Goal: Task Accomplishment & Management: Manage account settings

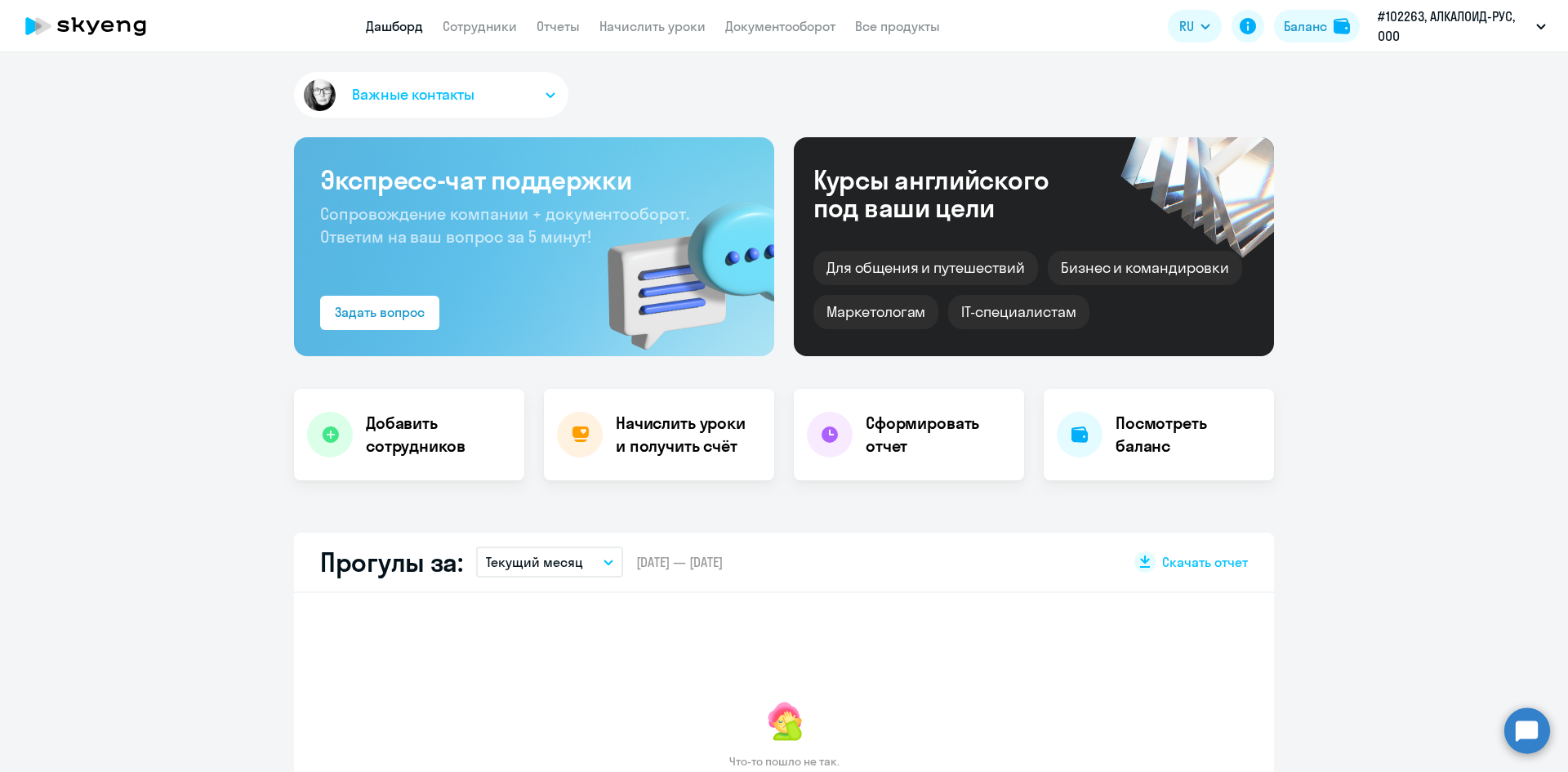
select select "30"
click at [642, 27] on link "Начислить уроки" at bounding box center [653, 27] width 106 height 17
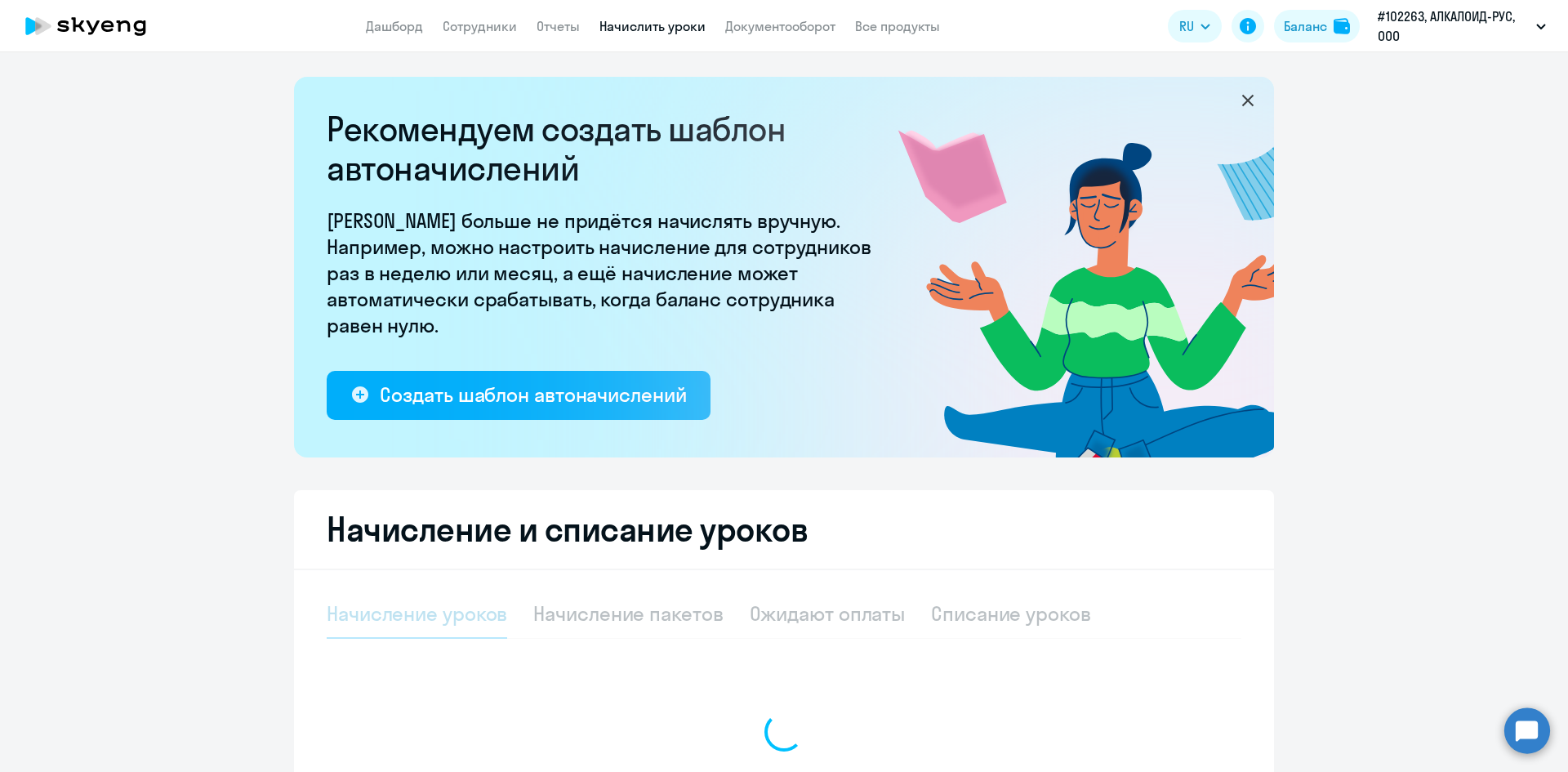
select select "10"
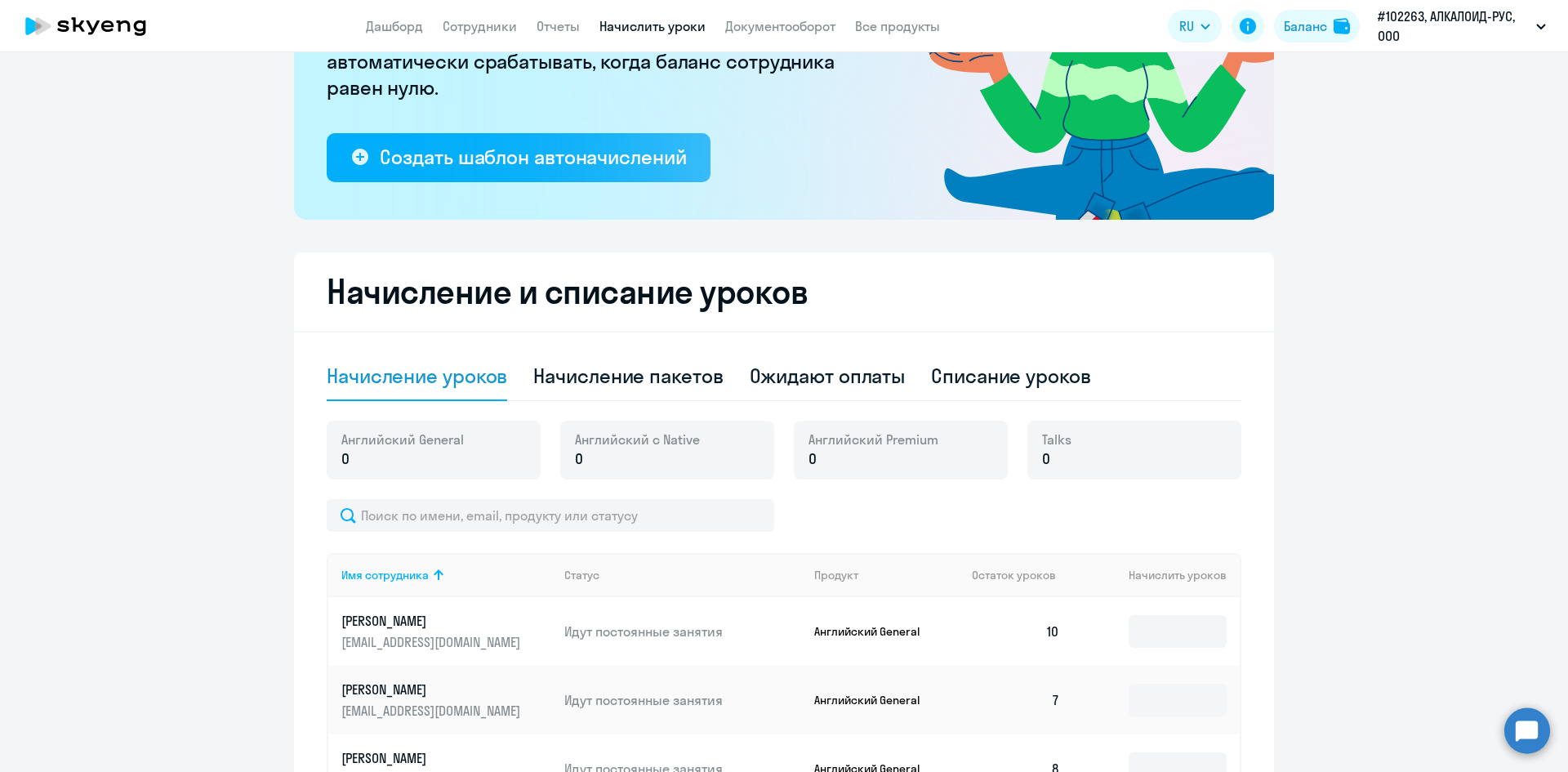
scroll to position [408, 0]
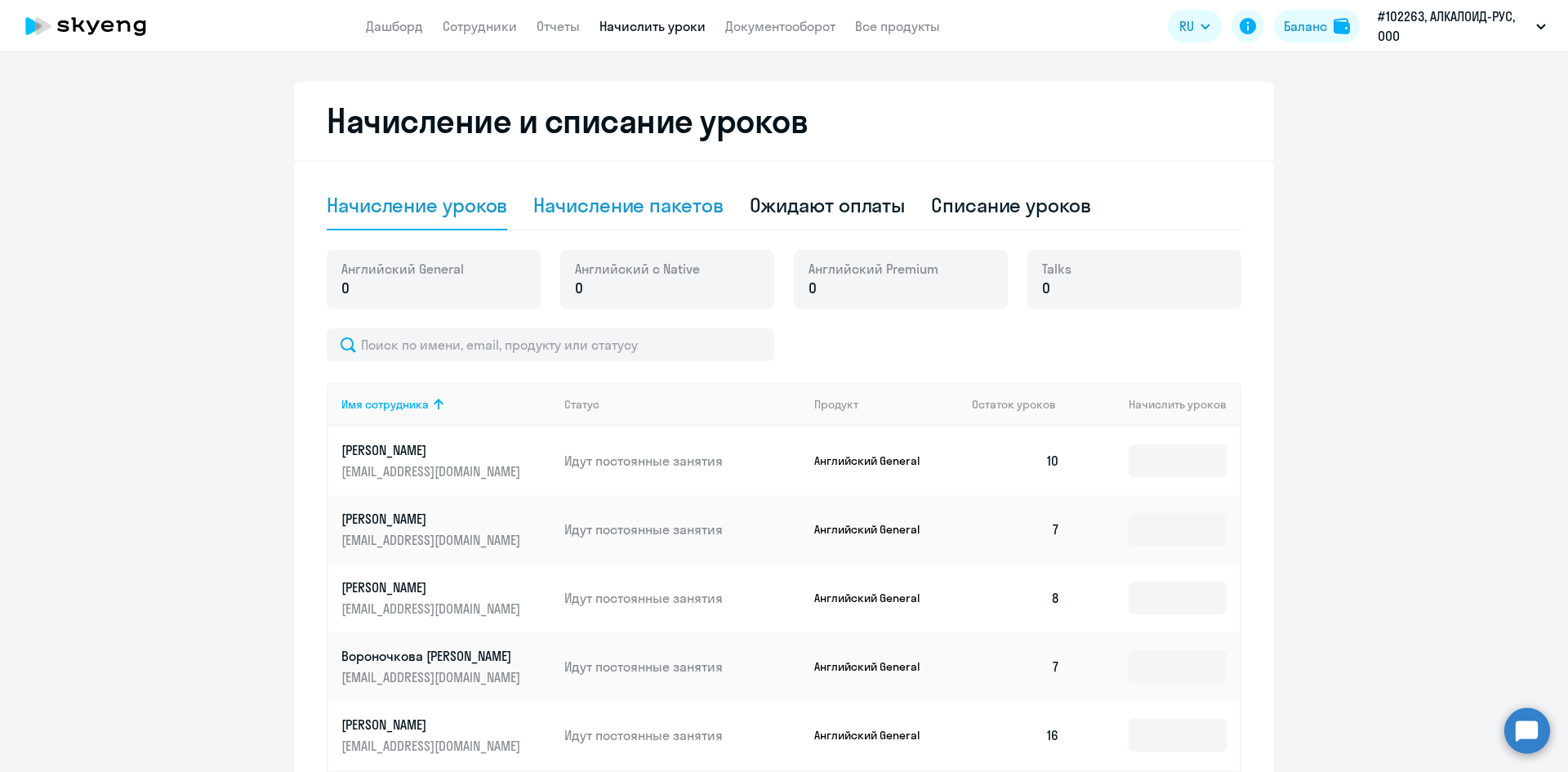
click at [572, 222] on div "Начисление пакетов" at bounding box center [628, 205] width 190 height 49
select select "10"
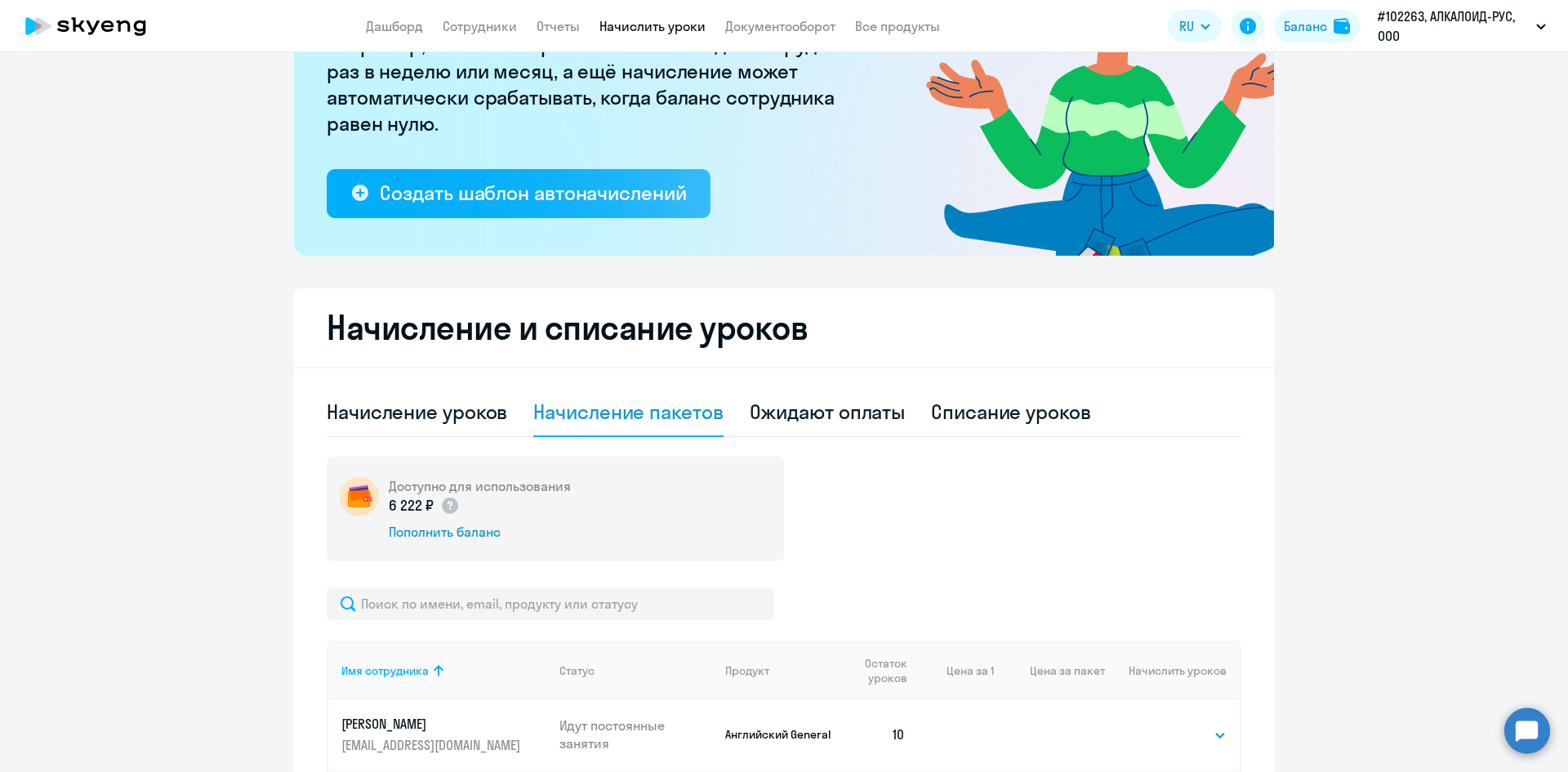
scroll to position [163, 0]
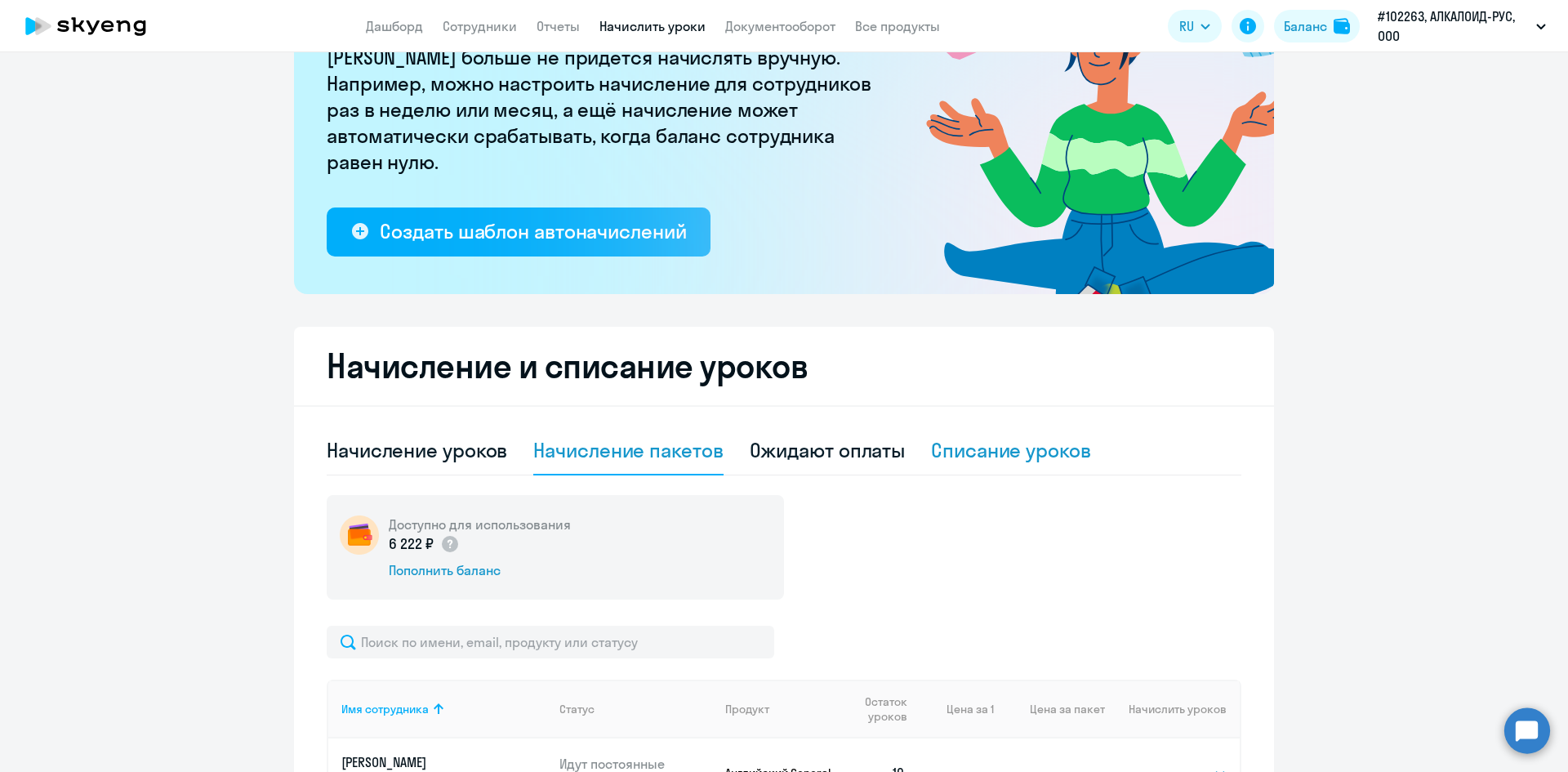
click at [1023, 454] on div "Списание уроков" at bounding box center [1010, 450] width 160 height 27
select select "10"
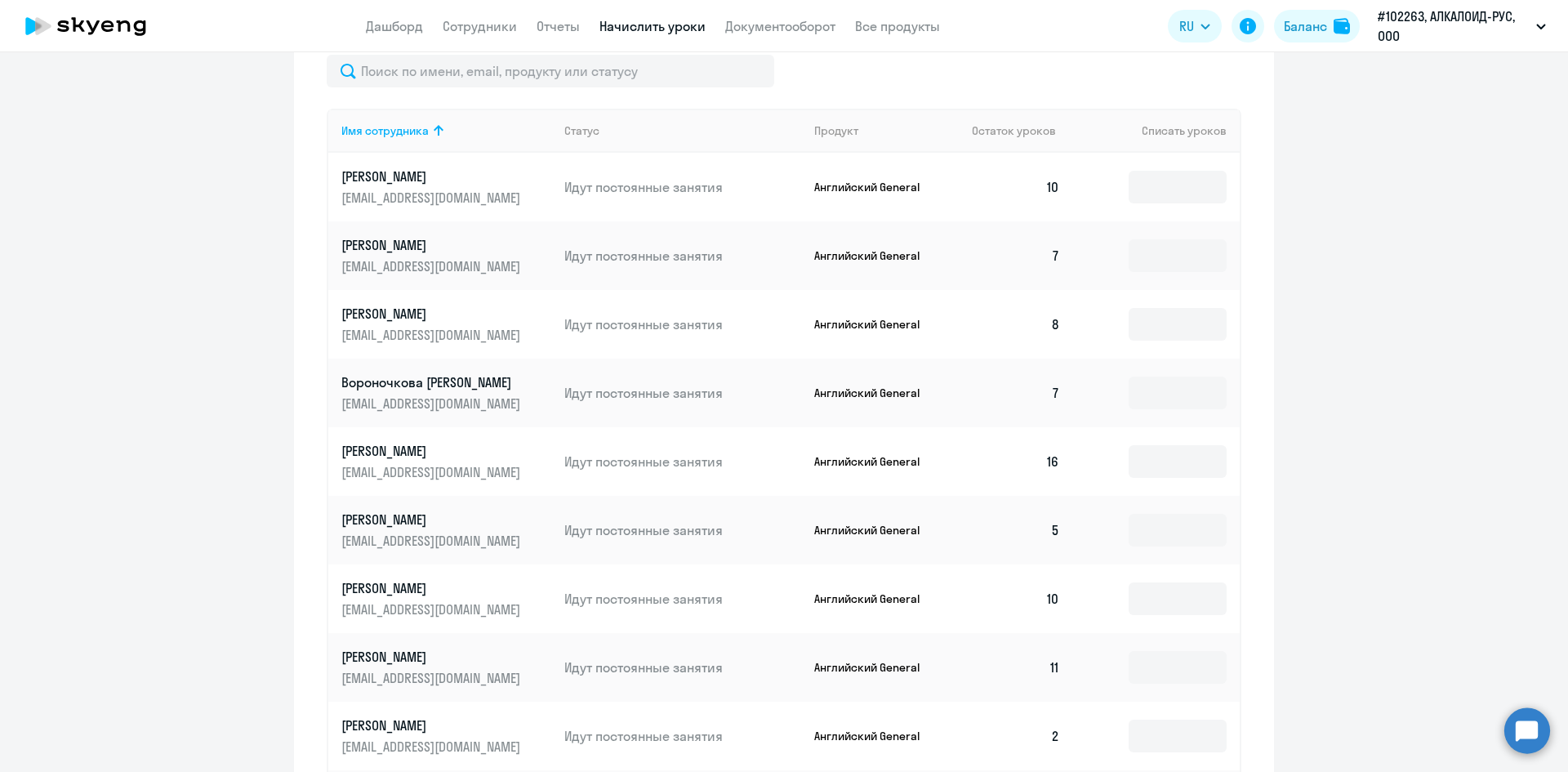
scroll to position [654, 0]
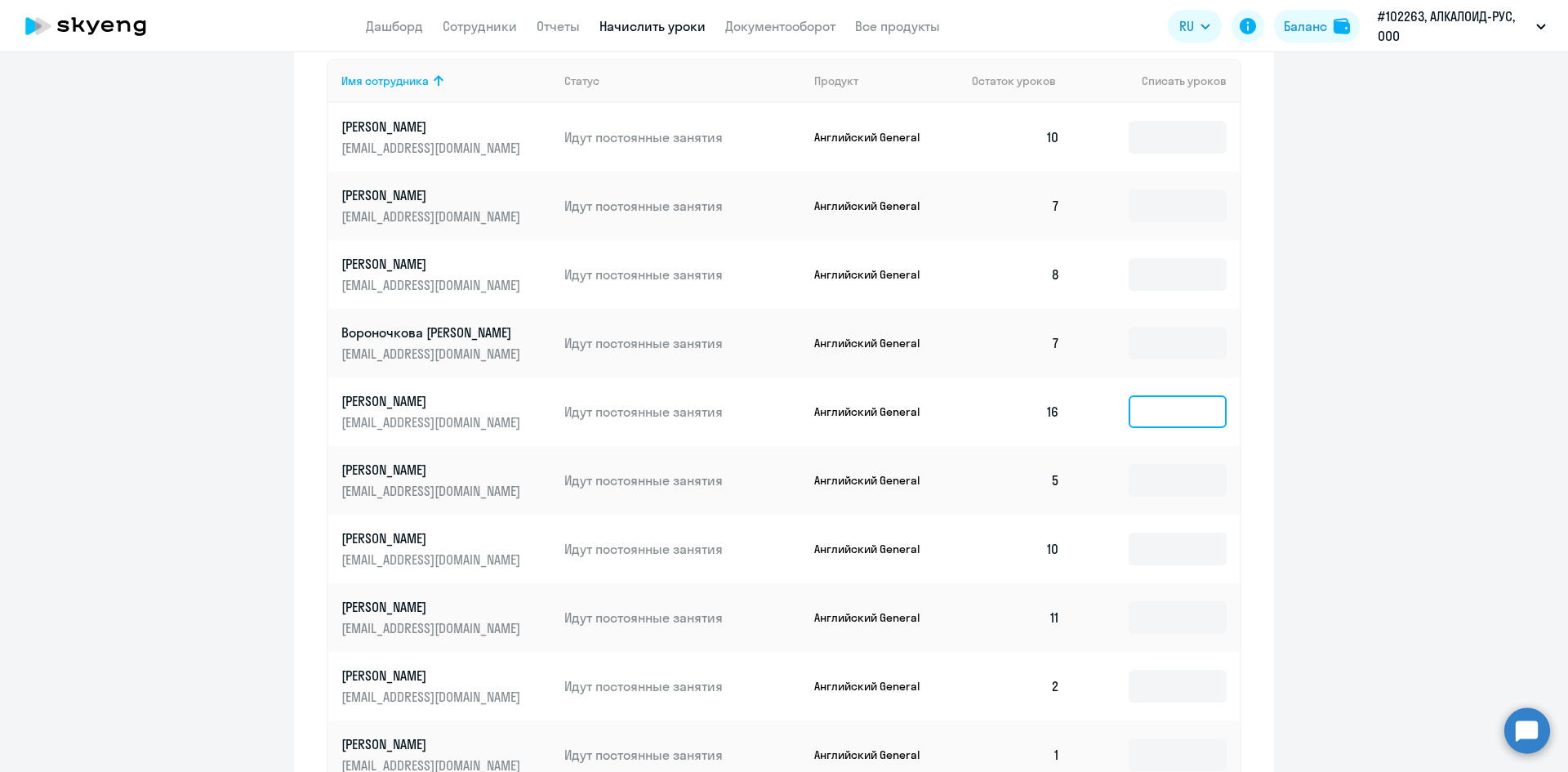
click at [1169, 415] on input at bounding box center [1177, 412] width 98 height 33
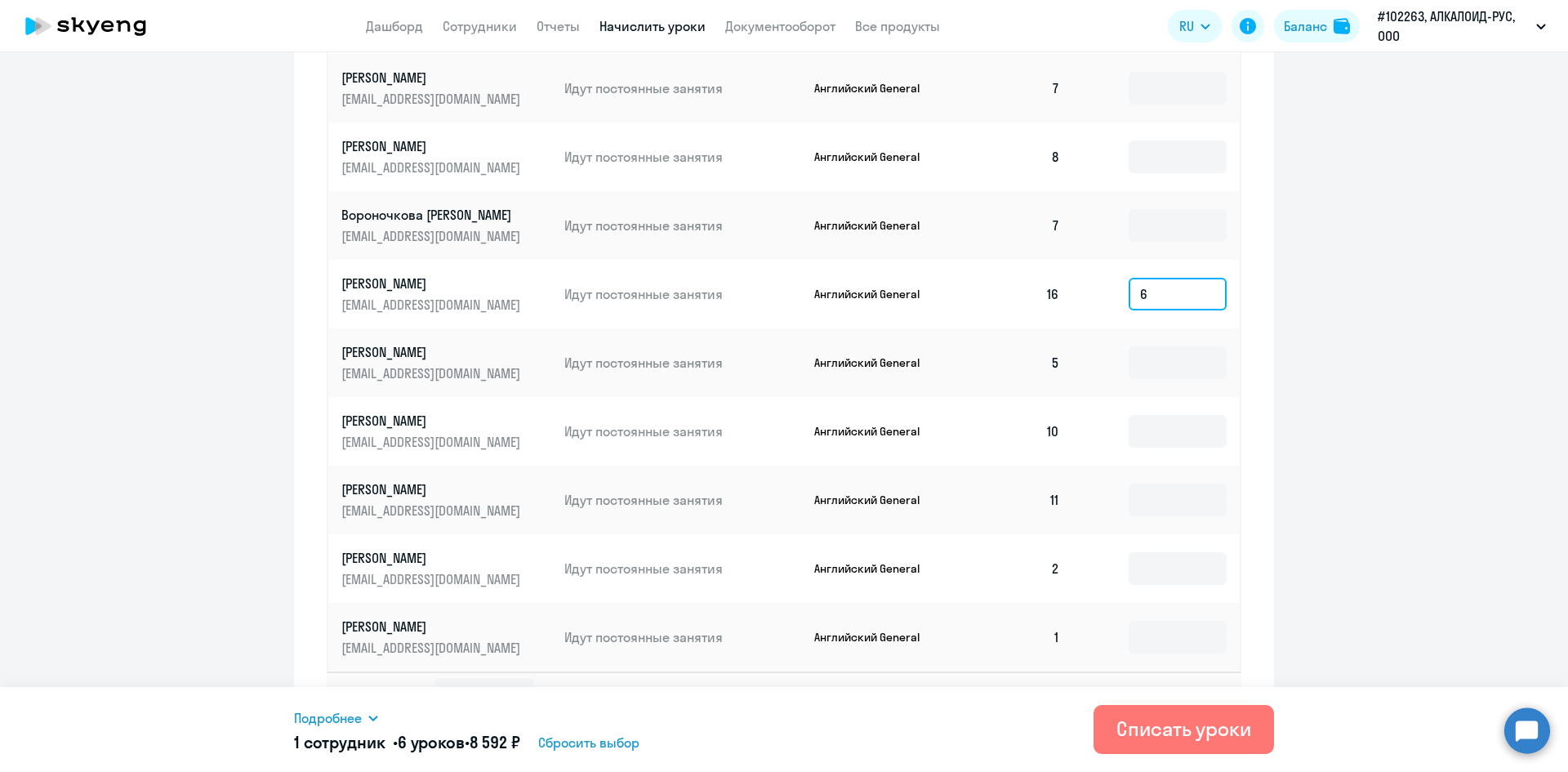
scroll to position [808, 0]
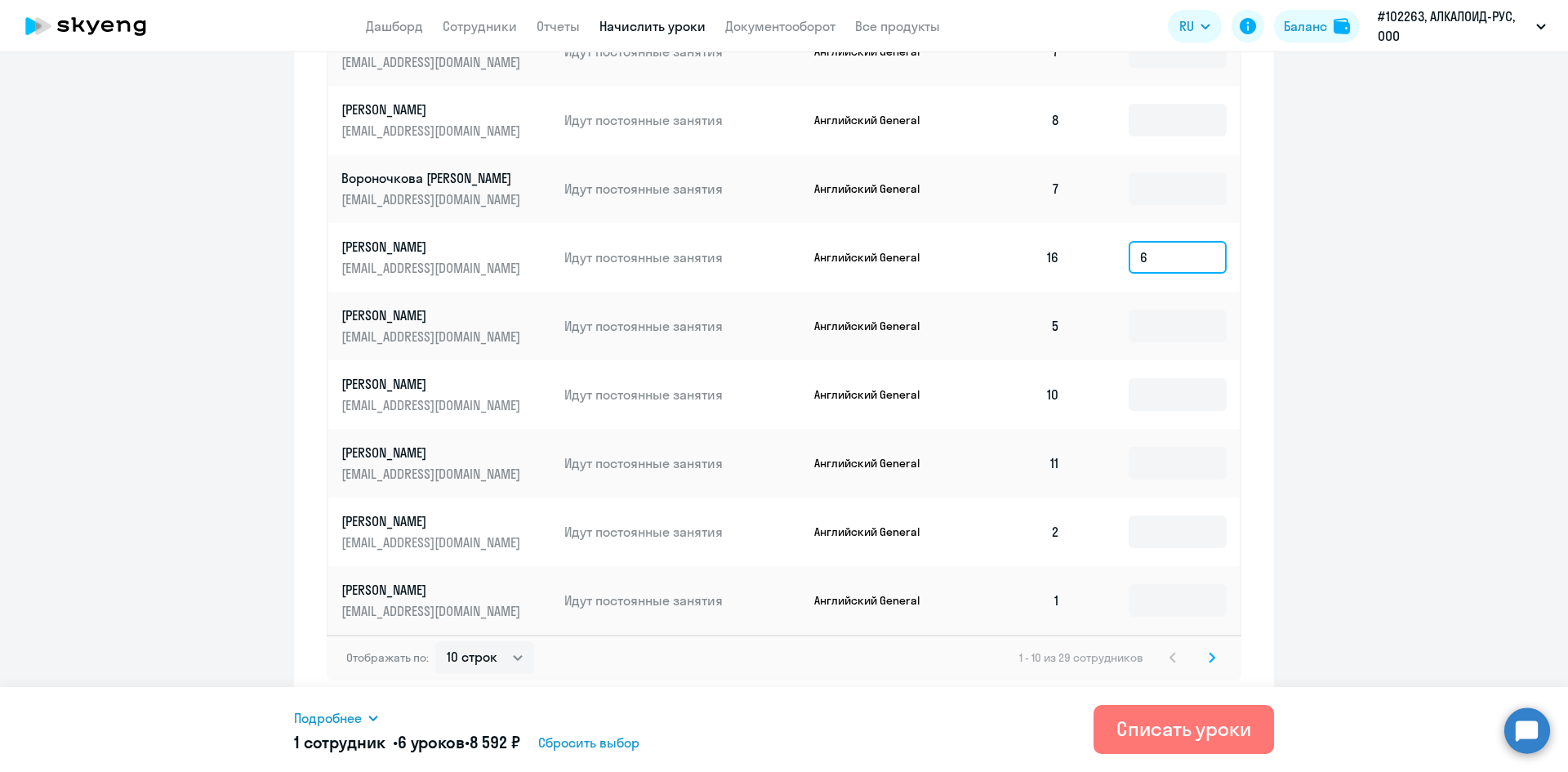
type input "6"
click at [1209, 658] on icon at bounding box center [1211, 657] width 5 height 9
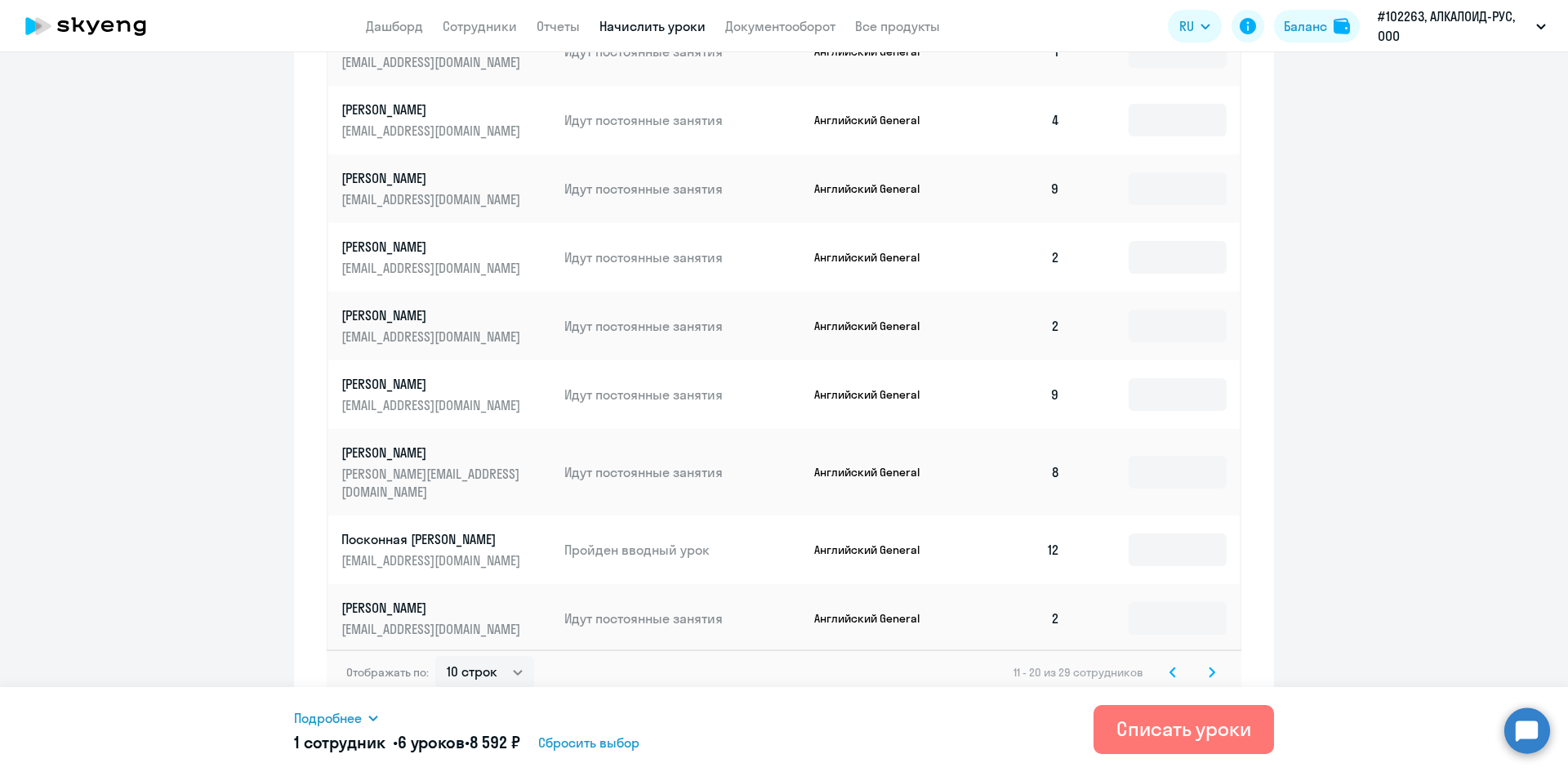
click at [1212, 662] on svg-icon at bounding box center [1211, 671] width 19 height 19
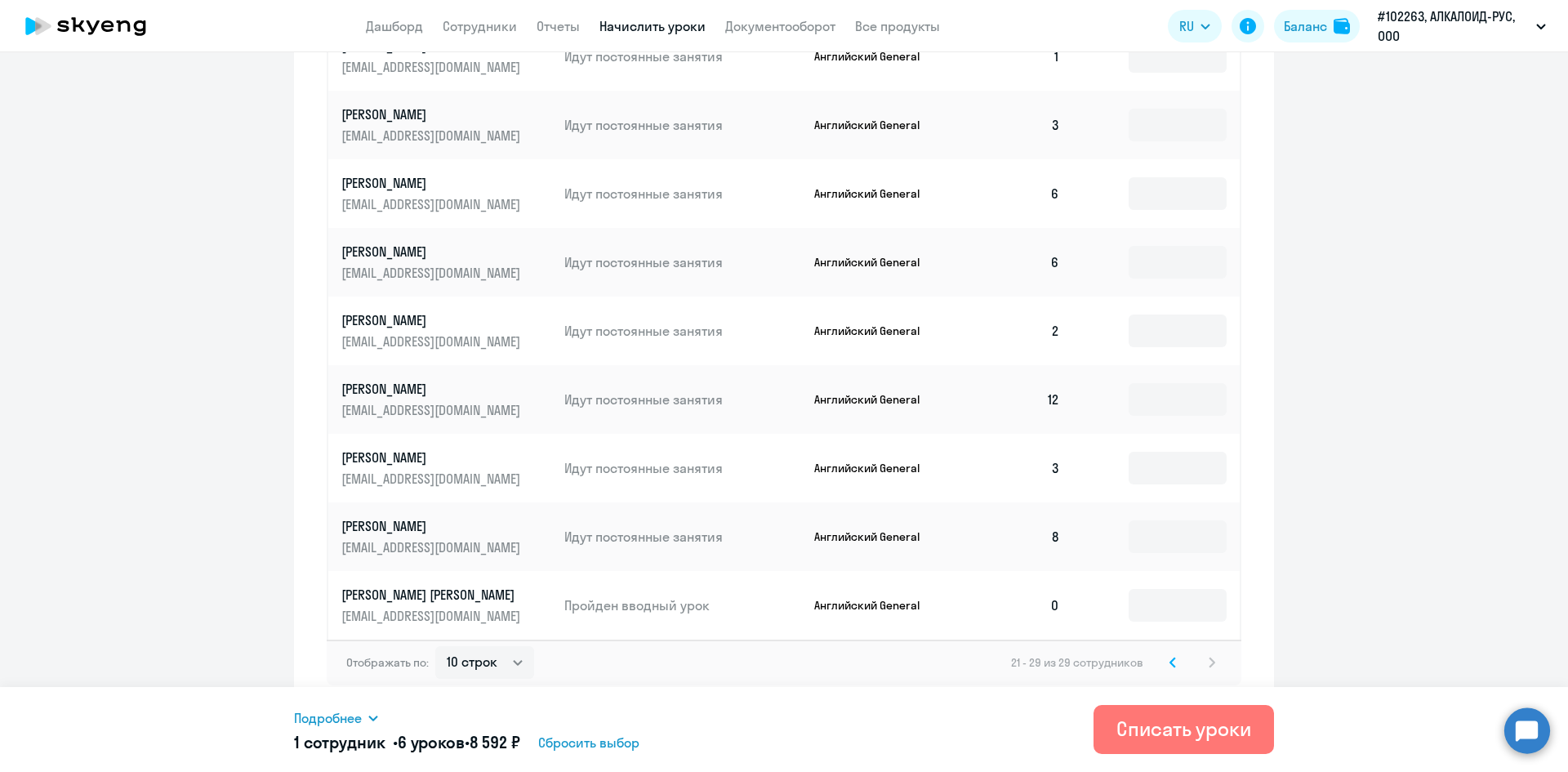
scroll to position [739, 0]
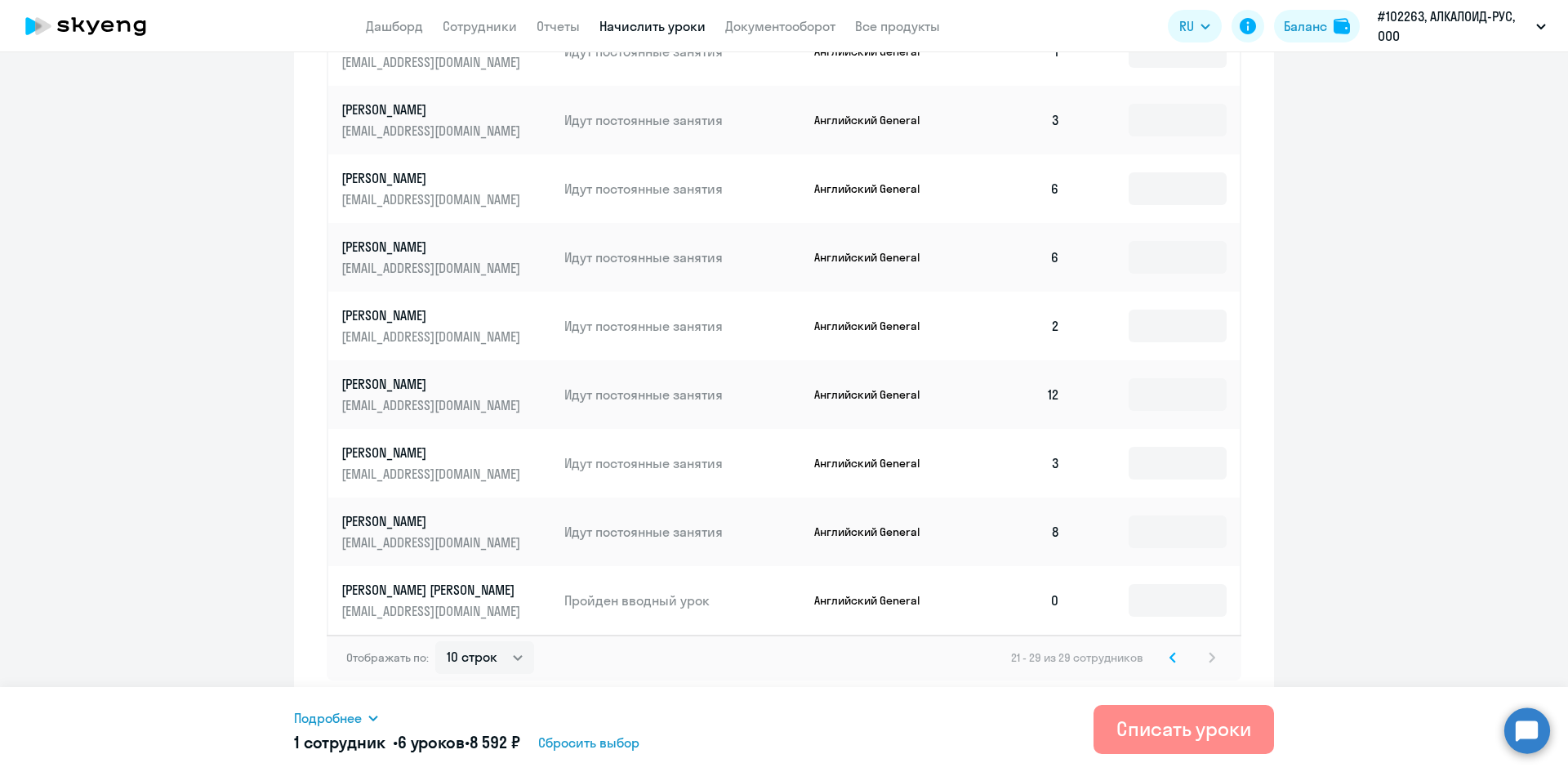
click at [1190, 733] on div "Списать уроки" at bounding box center [1184, 728] width 135 height 27
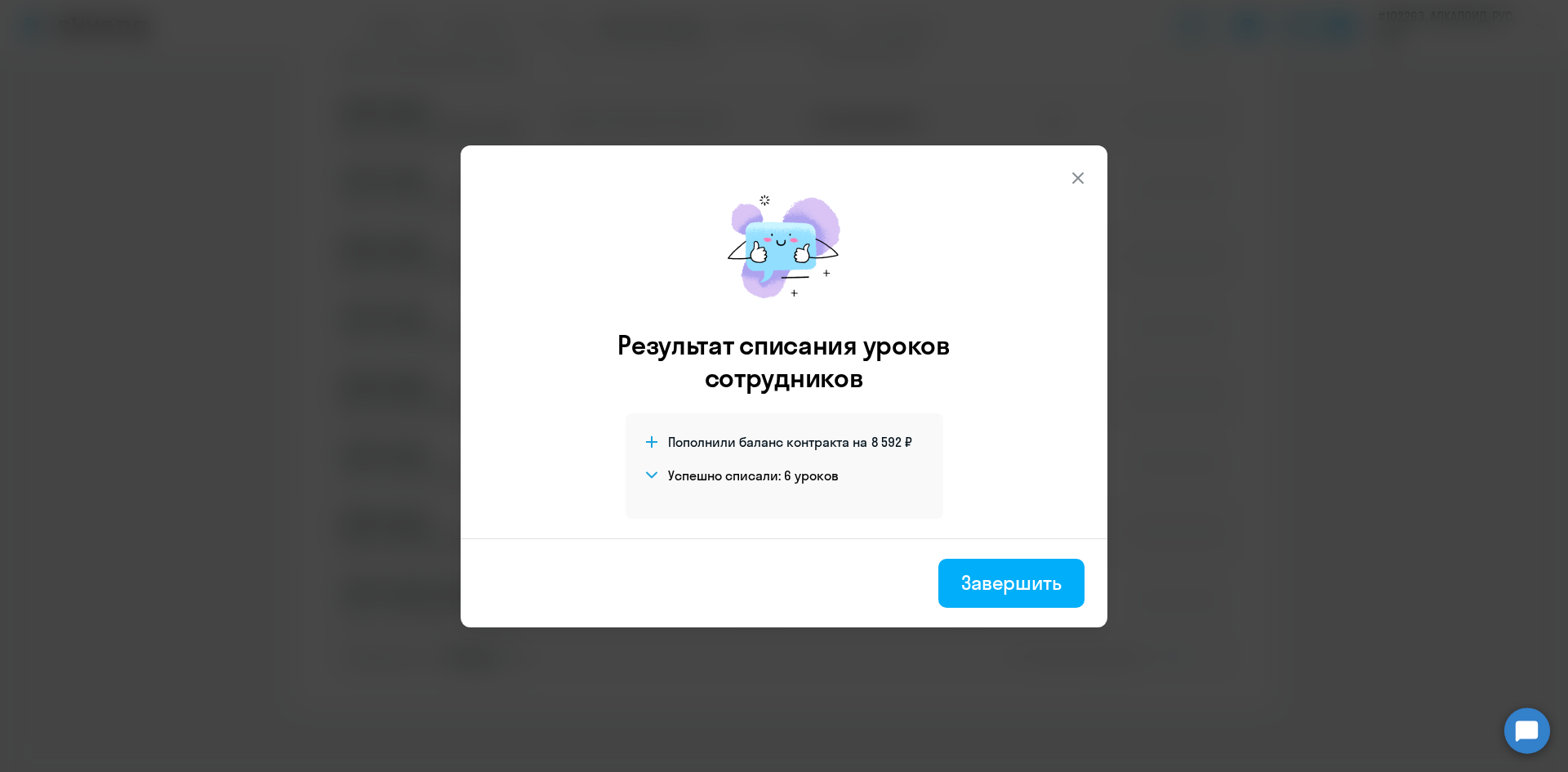
click at [990, 586] on div "Завершить" at bounding box center [1011, 582] width 101 height 27
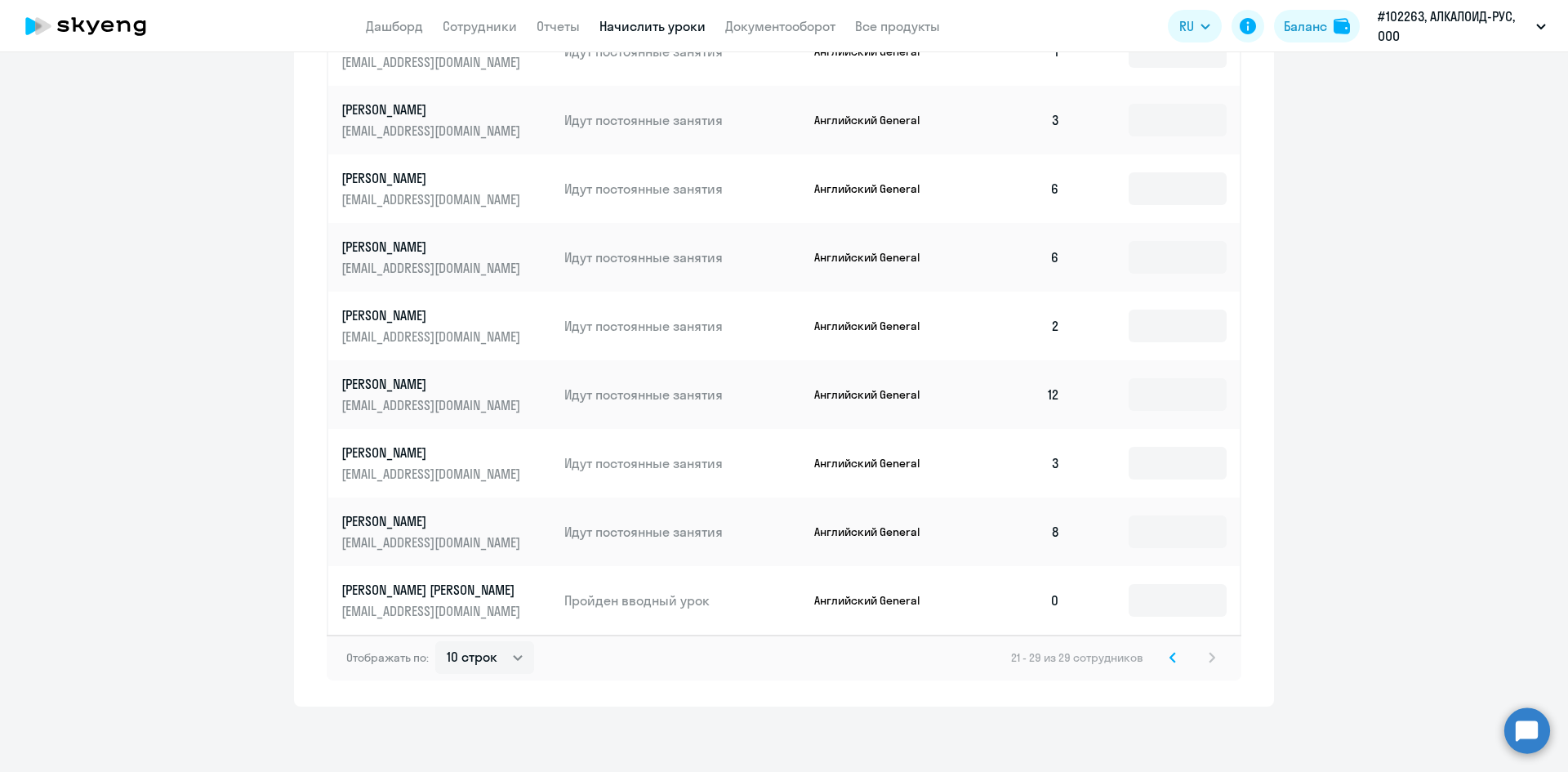
scroll to position [249, 0]
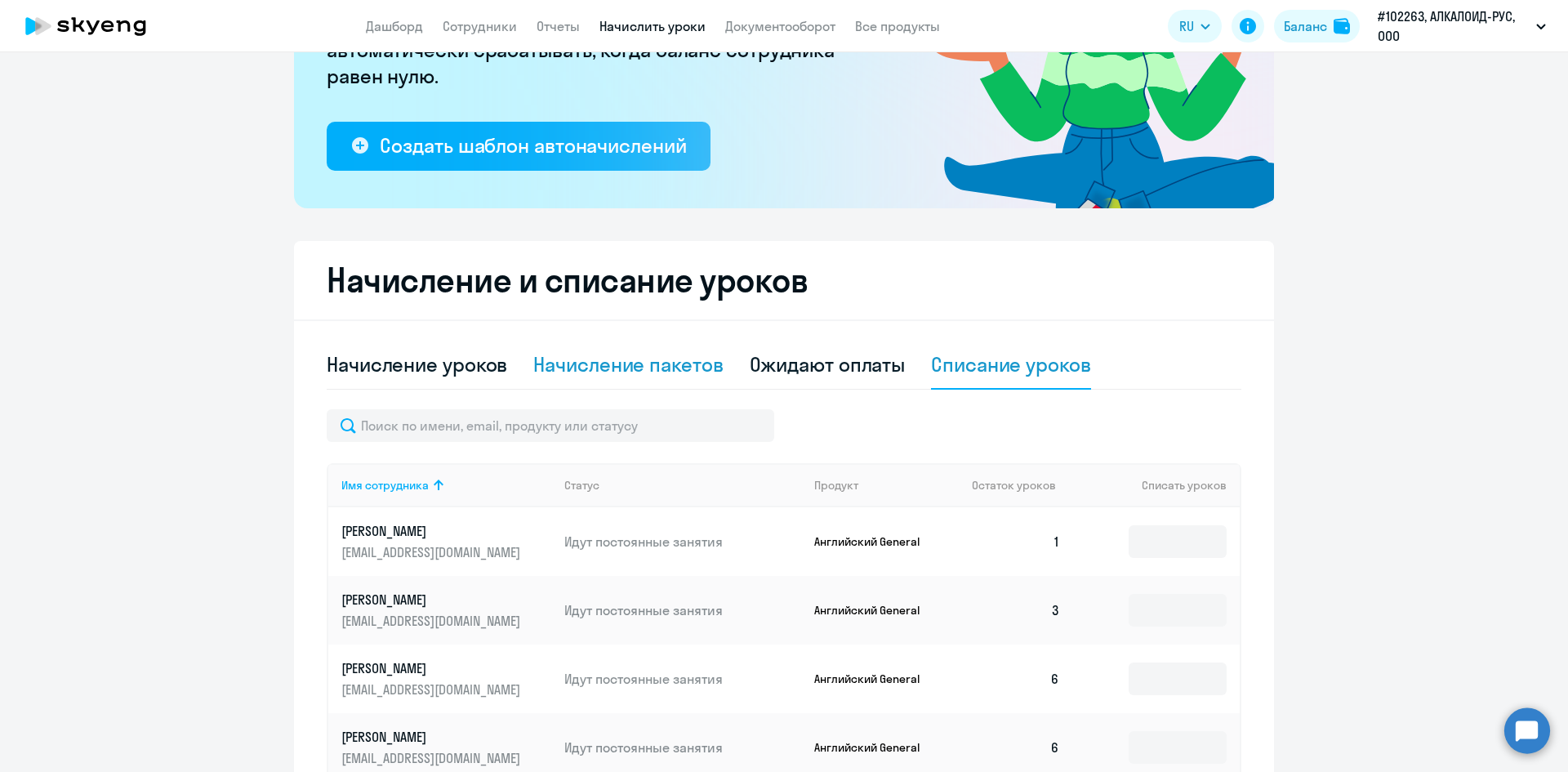
click at [639, 367] on div "Начисление пакетов" at bounding box center [628, 364] width 190 height 27
select select "10"
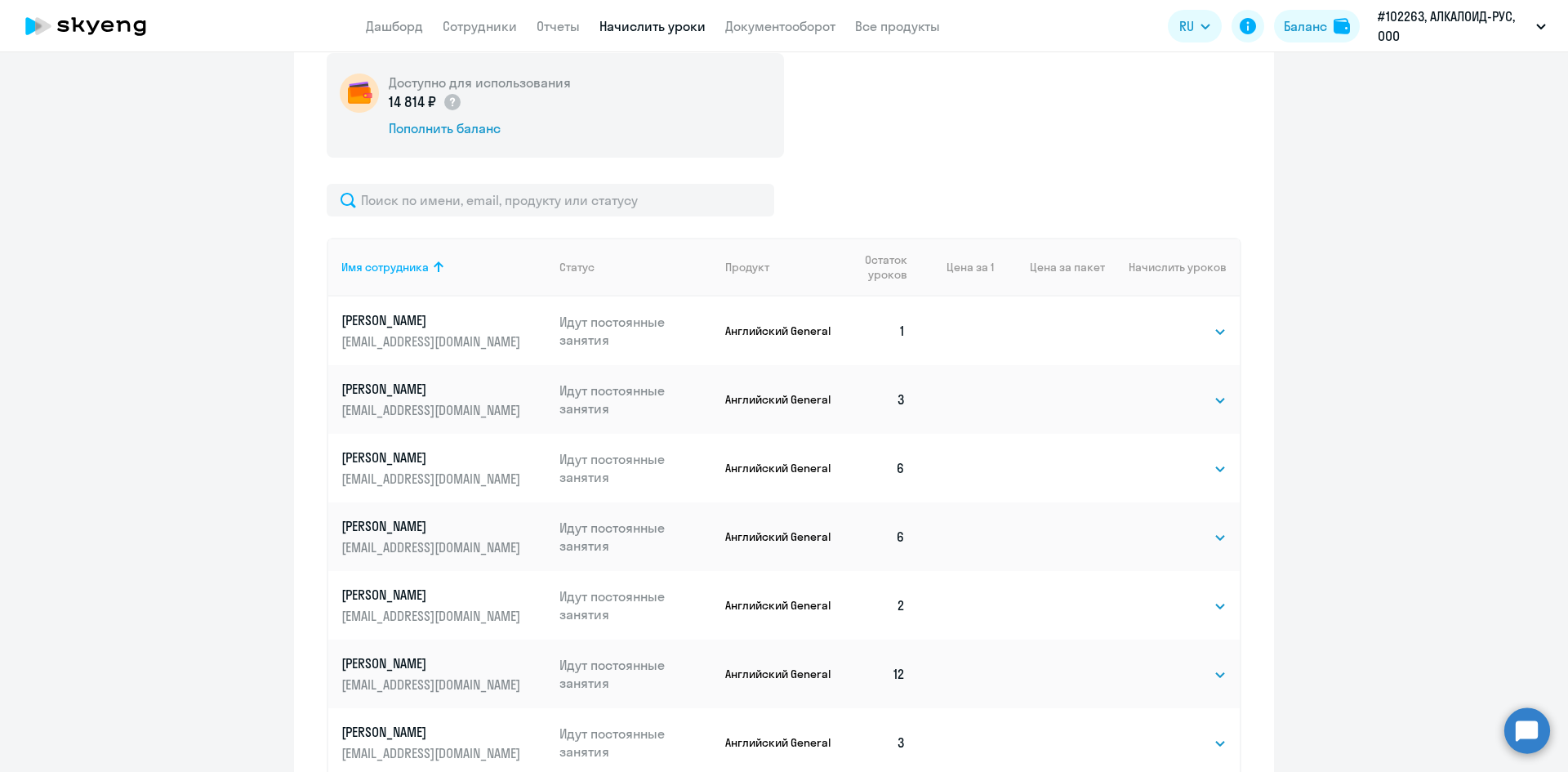
scroll to position [739, 0]
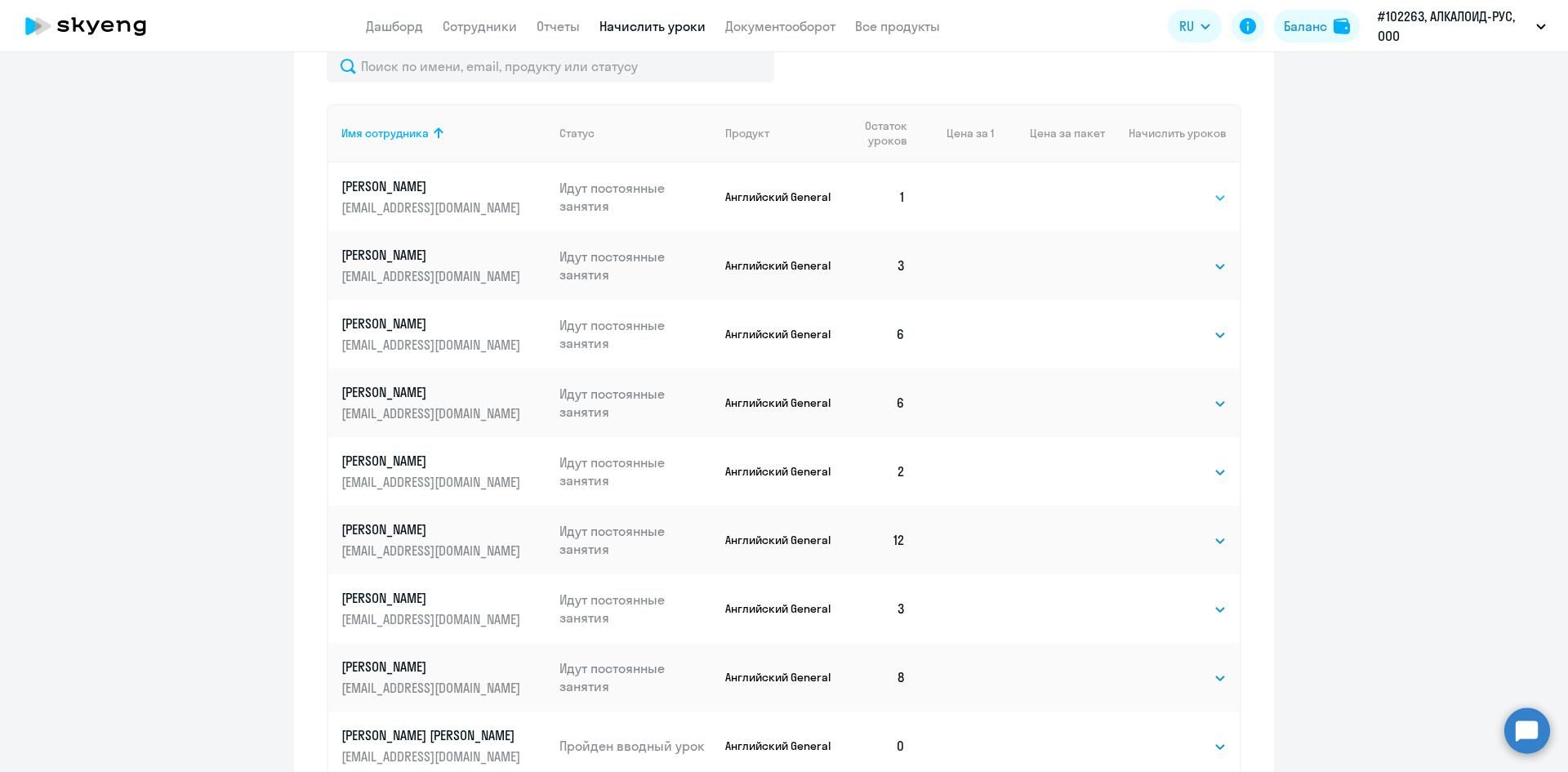
click at [1164, 197] on select "Выбрать 4 8 16 32 64 96 128" at bounding box center [1193, 197] width 67 height 19
select select "4"
click at [1160, 188] on select "Выбрать 4 8 16 32 64 96 128" at bounding box center [1193, 197] width 67 height 19
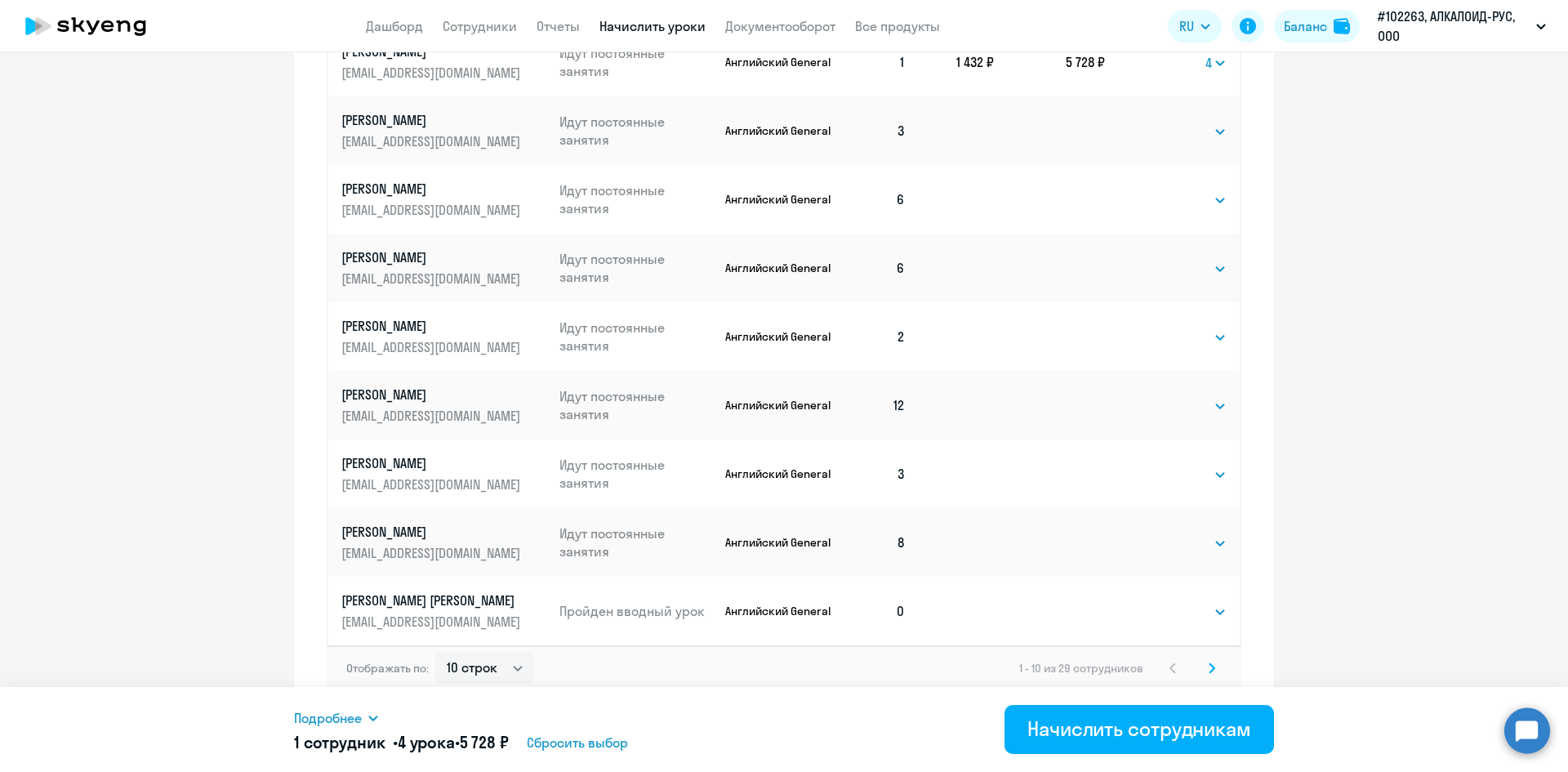
scroll to position [885, 0]
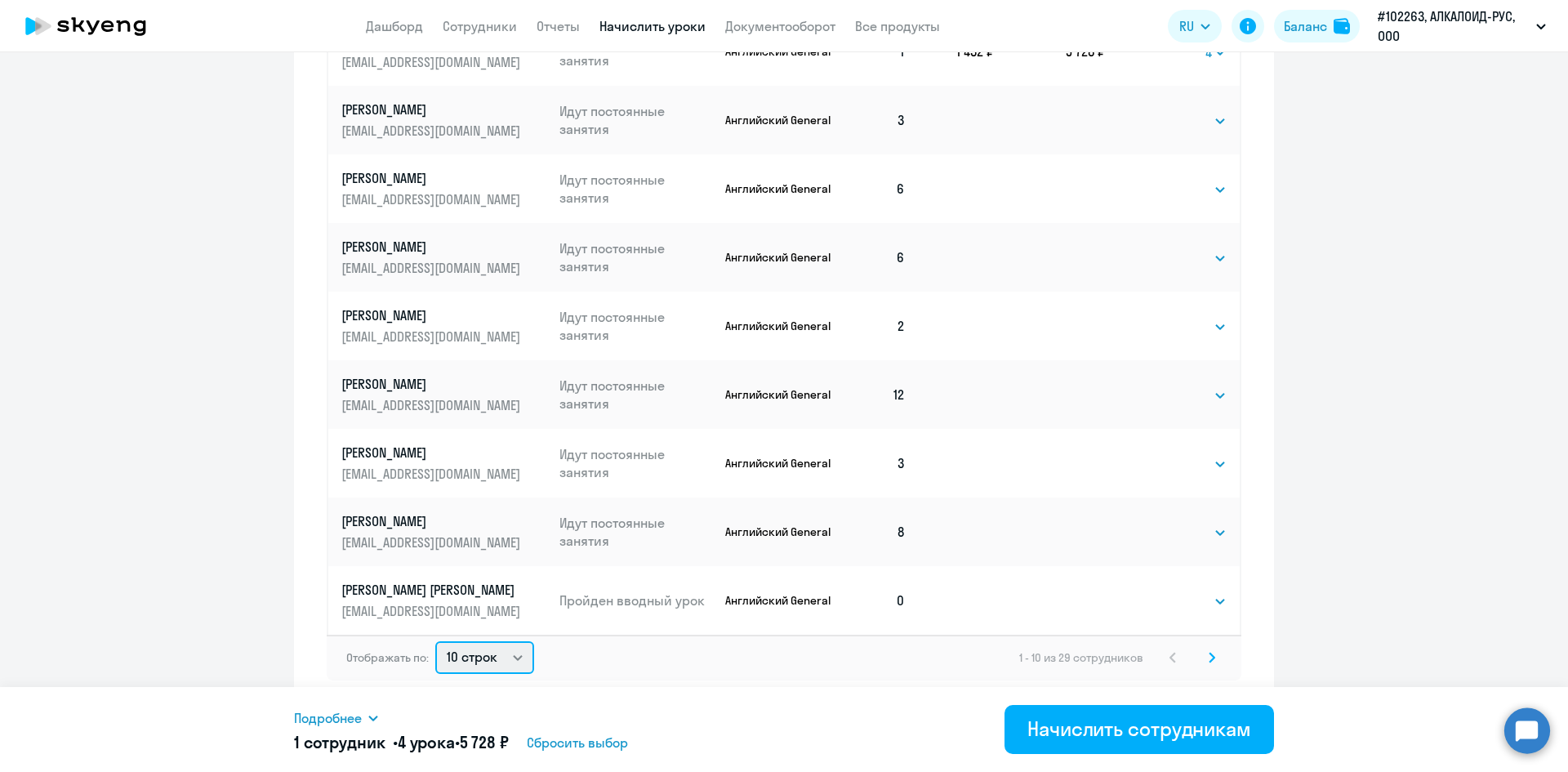
click at [456, 668] on select "10 строк 30 строк 50 строк" at bounding box center [485, 657] width 99 height 33
select select "50"
click at [436, 641] on select "10 строк 30 строк 50 строк" at bounding box center [485, 657] width 99 height 33
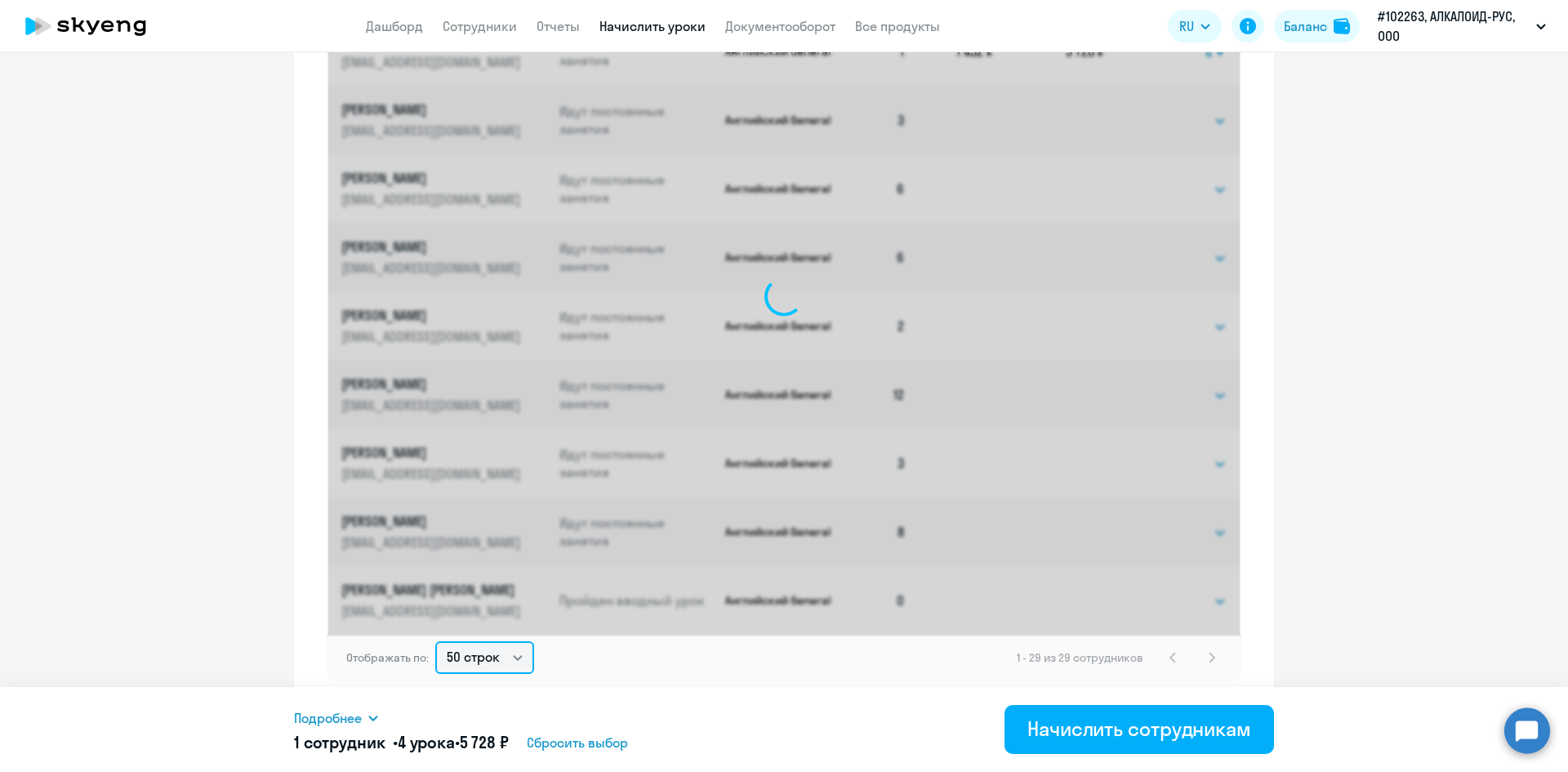
select select "4"
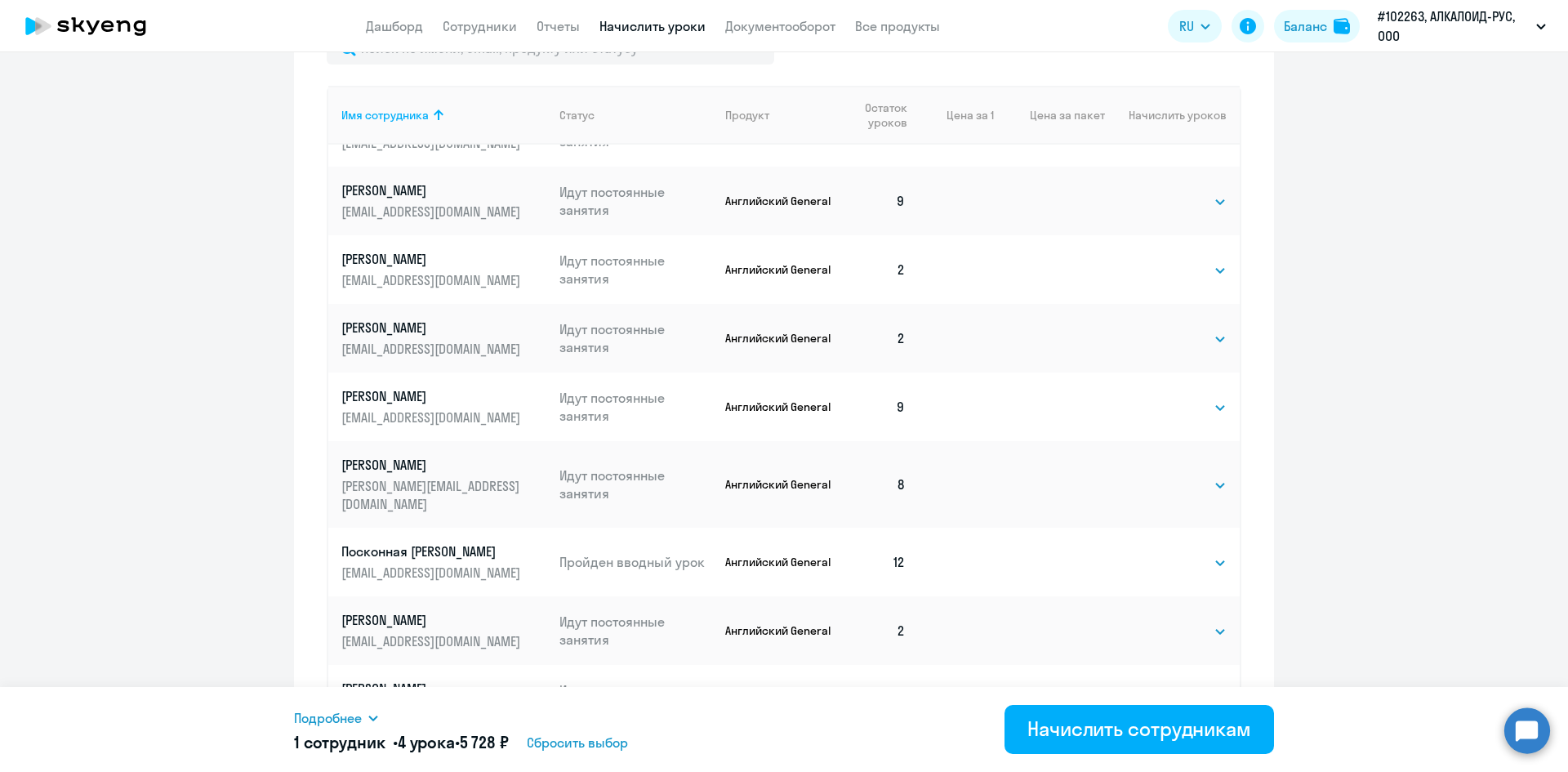
scroll to position [899, 0]
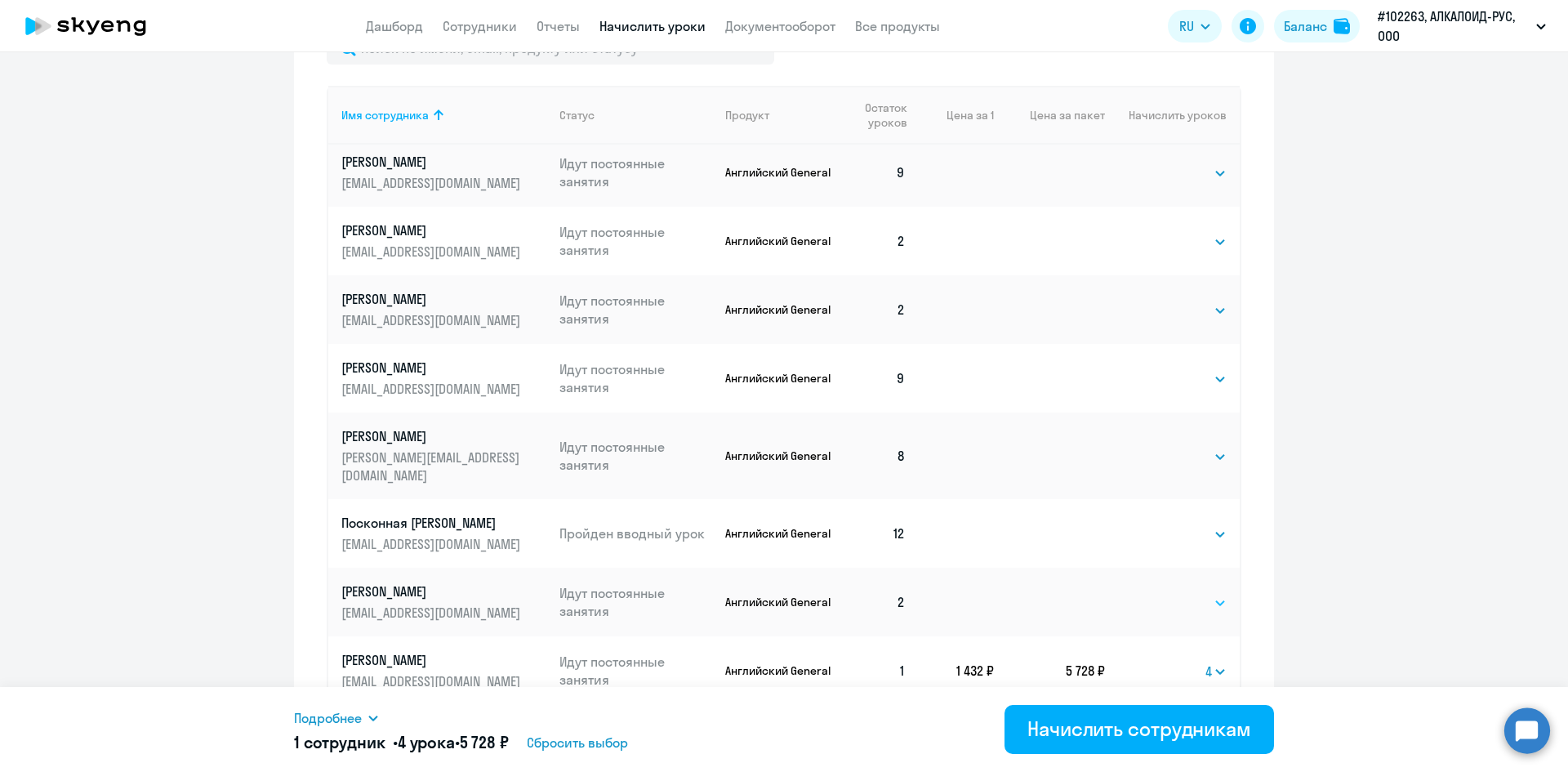
click at [1183, 593] on select "Выбрать 4 8 16 32 64 96 128" at bounding box center [1193, 602] width 67 height 19
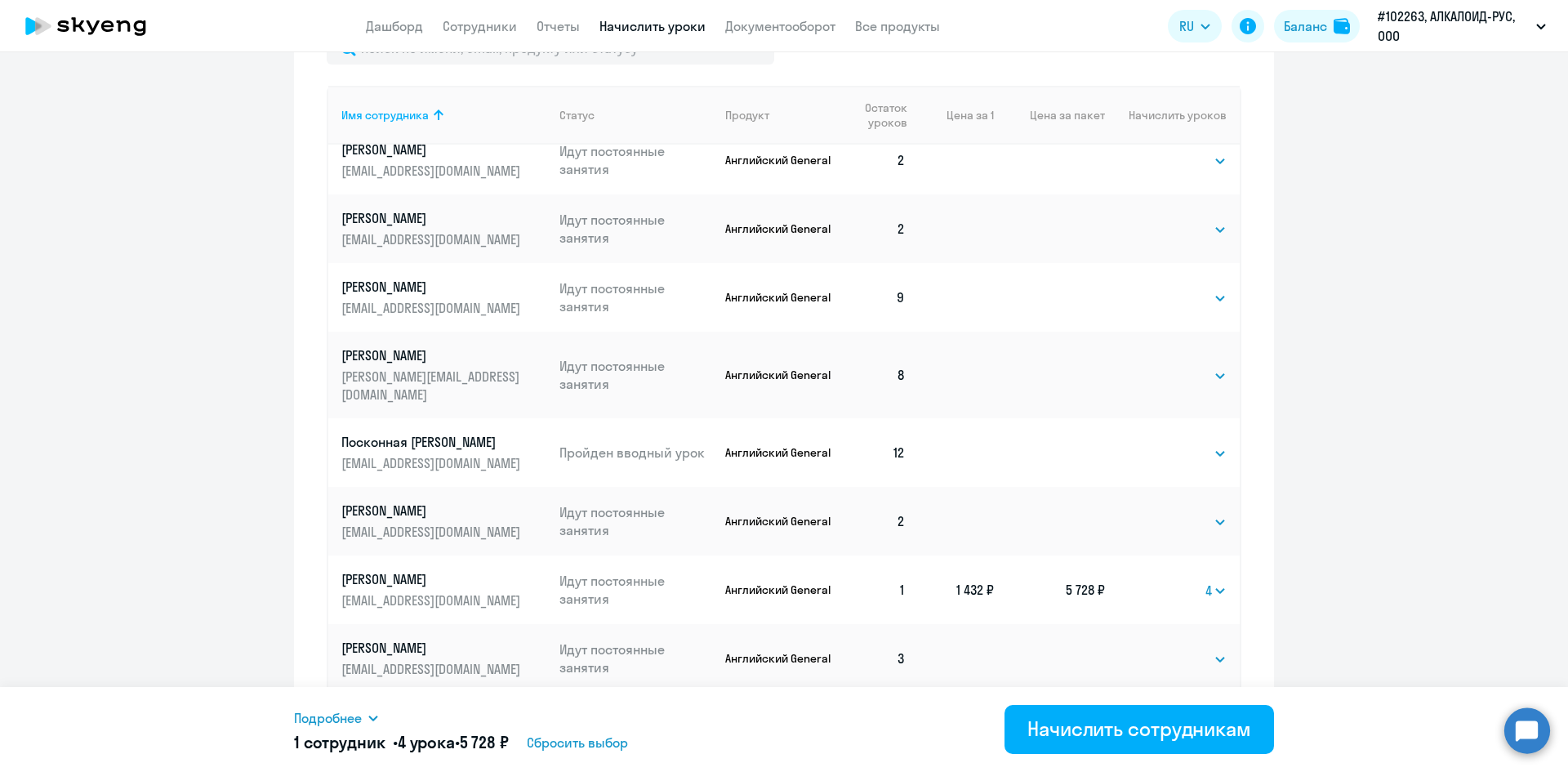
scroll to position [980, 0]
click at [1183, 512] on select "Выбрать 4 8 16 32 64 96 128" at bounding box center [1193, 521] width 67 height 19
click at [1160, 512] on select "Выбрать 4 8 16 32 64 96 128" at bounding box center [1193, 521] width 67 height 19
click at [1206, 512] on select "Выбрать 4 8 16 32 64 96 128" at bounding box center [1216, 521] width 21 height 19
select select "4"
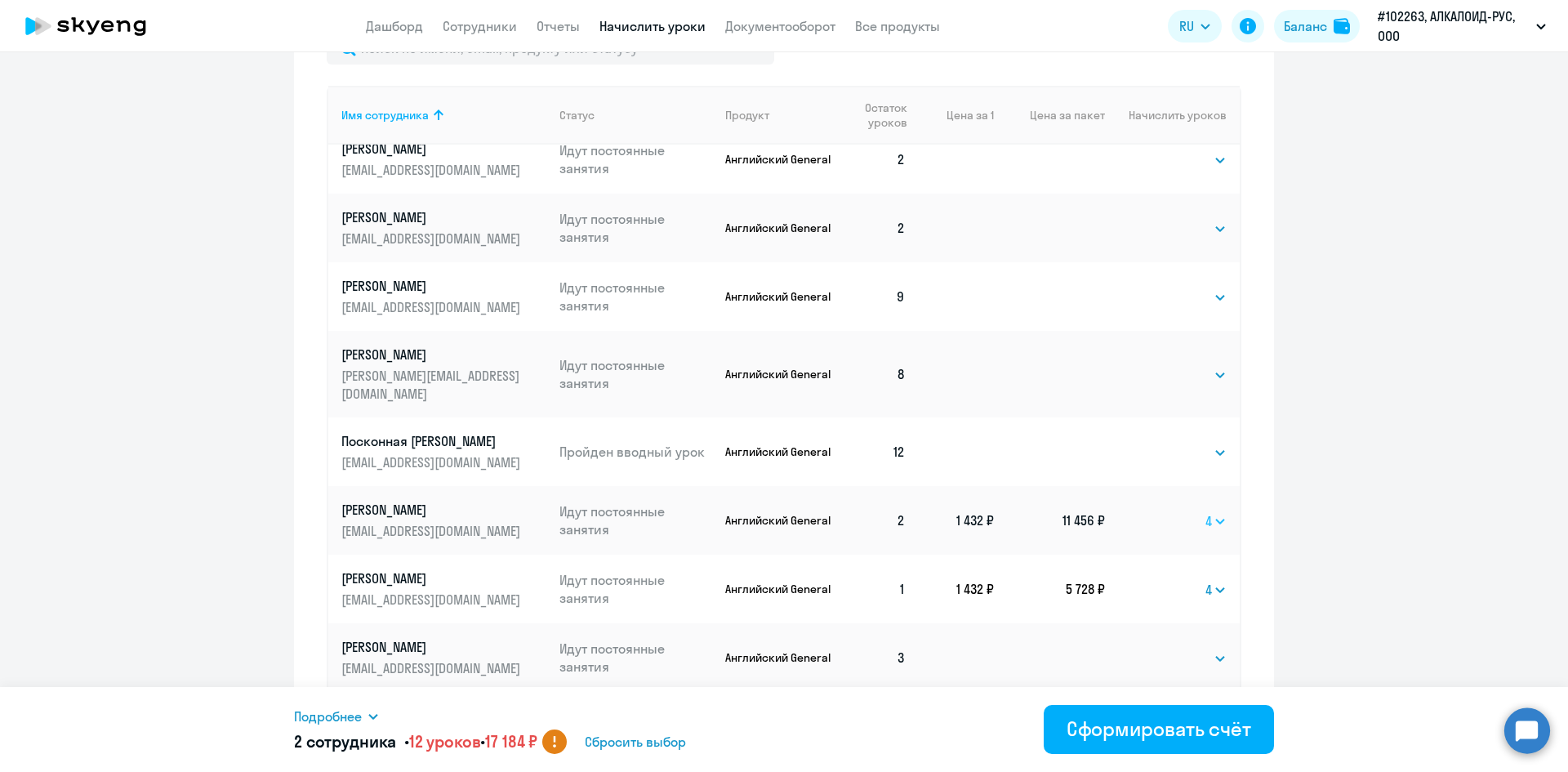
click at [1206, 512] on select "Выбрать 4 8 16 32 64 96 128" at bounding box center [1216, 521] width 21 height 19
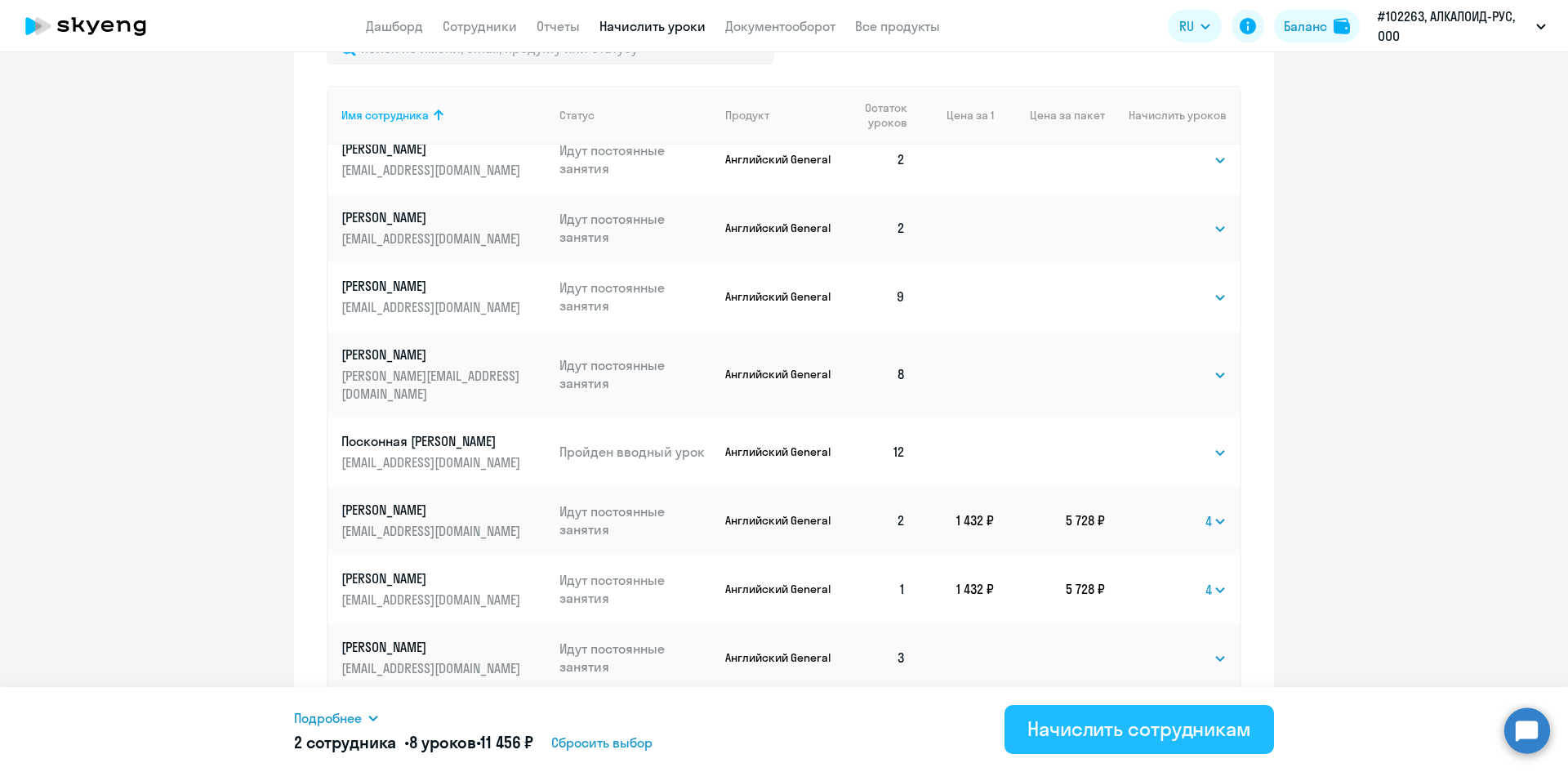
click at [1086, 724] on div "Начислить сотрудникам" at bounding box center [1139, 728] width 224 height 27
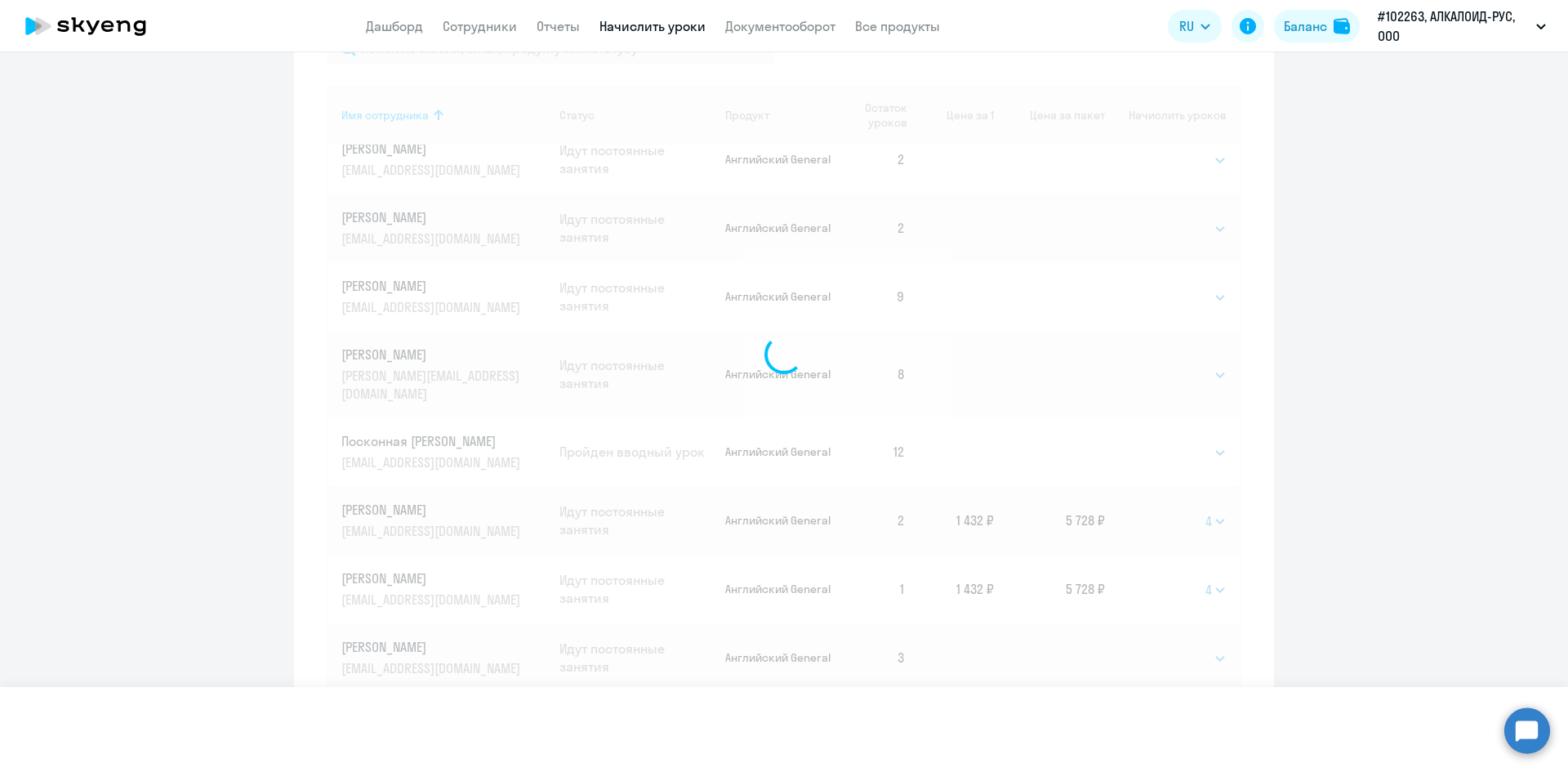
select select
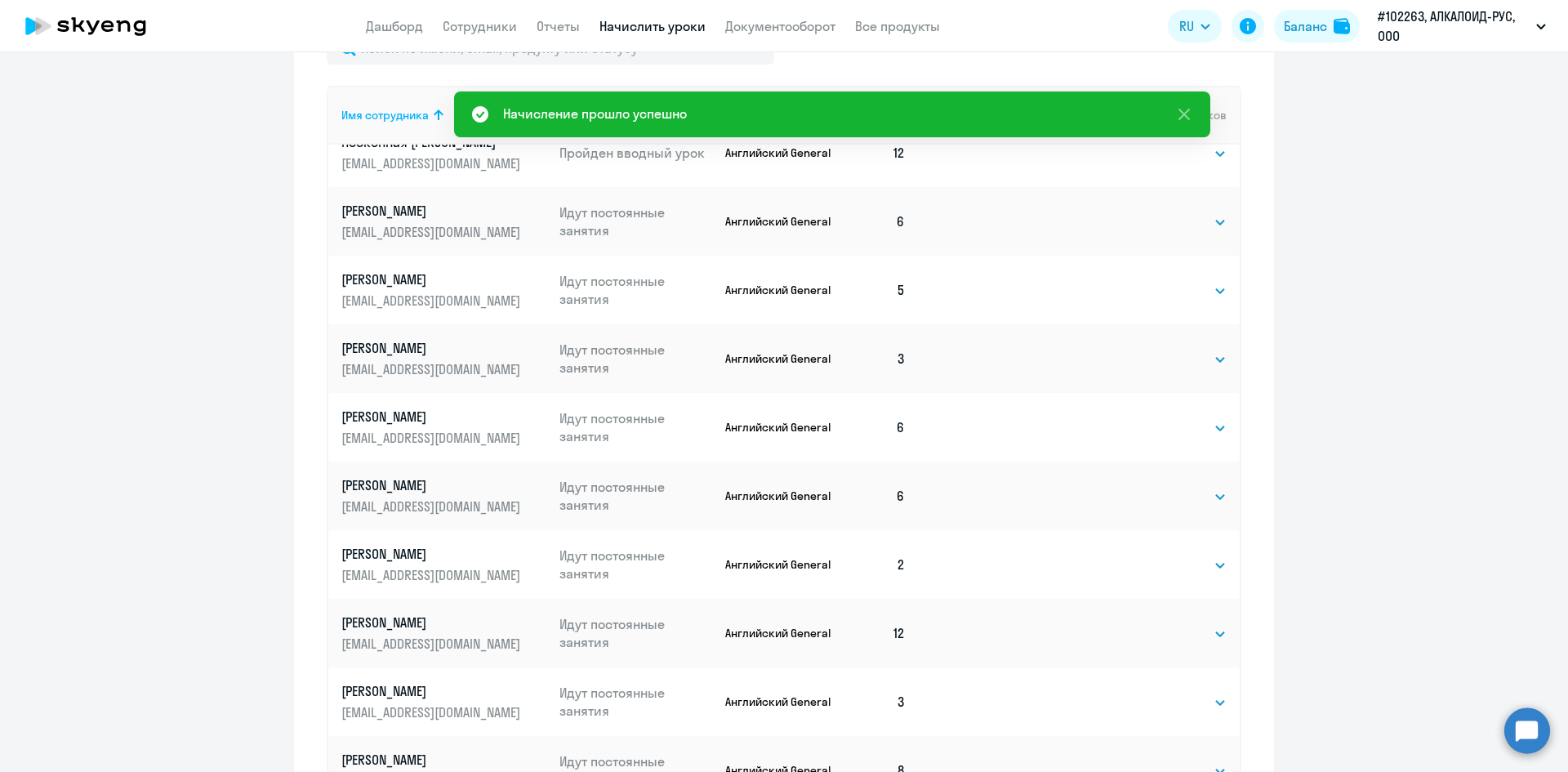
scroll to position [1304, 0]
